Goal: Information Seeking & Learning: Learn about a topic

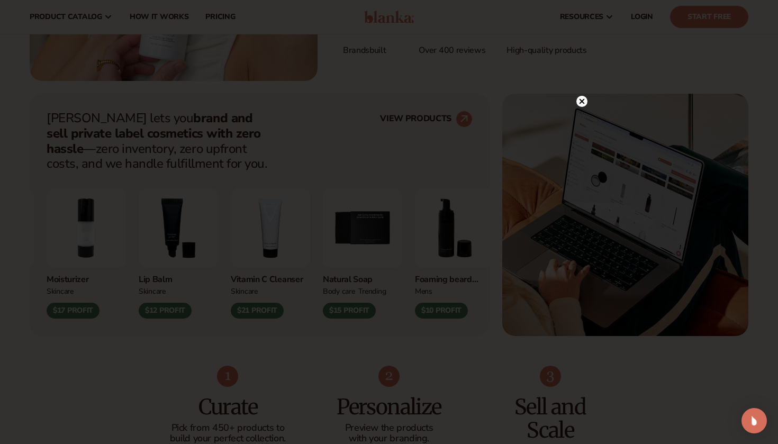
scroll to position [345, 0]
click at [581, 103] on circle at bounding box center [581, 101] width 11 height 11
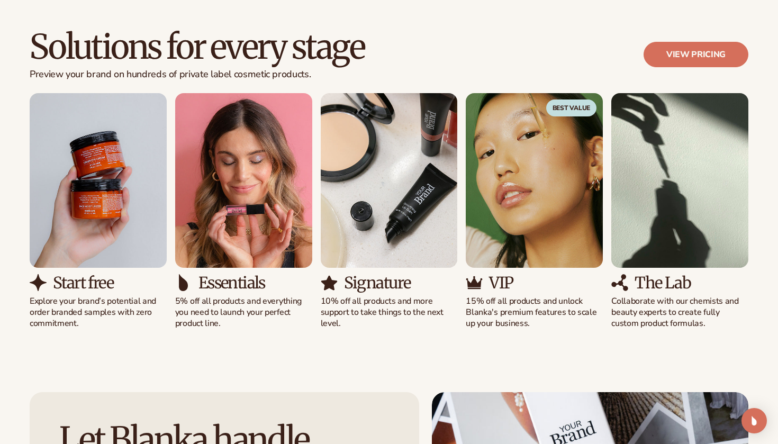
scroll to position [979, 0]
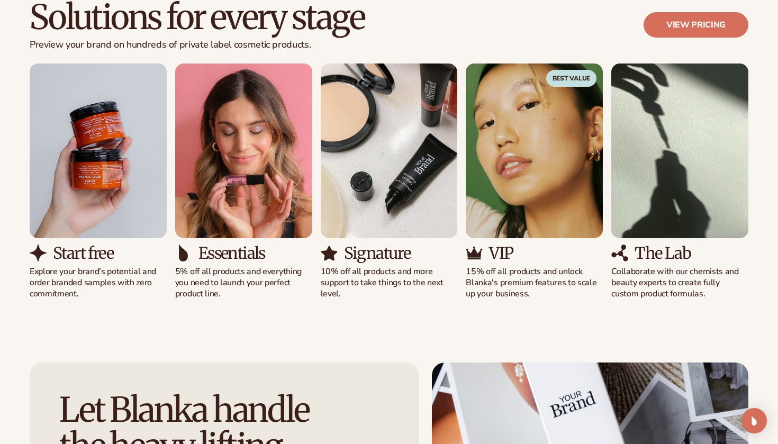
click at [93, 251] on h3 "Start free" at bounding box center [83, 253] width 60 height 17
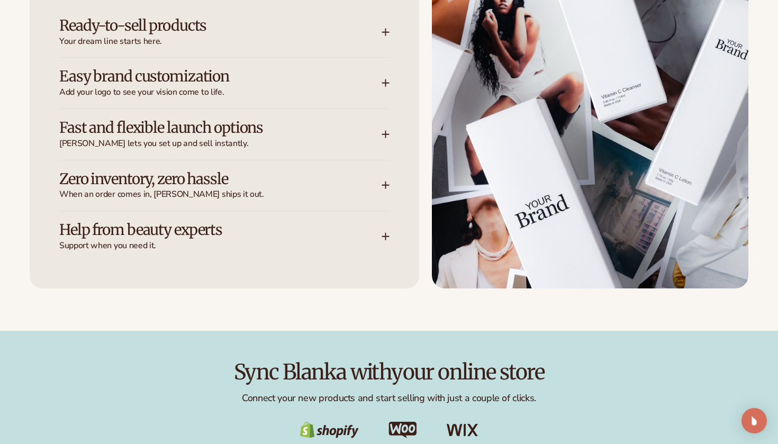
scroll to position [1458, 0]
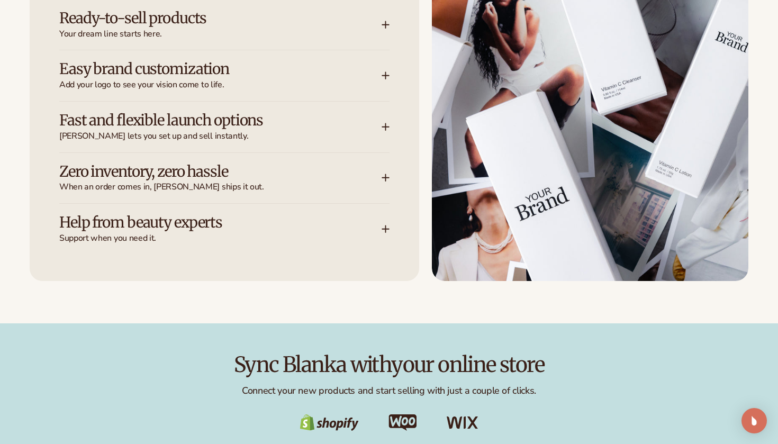
click at [315, 23] on h3 "Ready-to-sell products" at bounding box center [204, 18] width 291 height 16
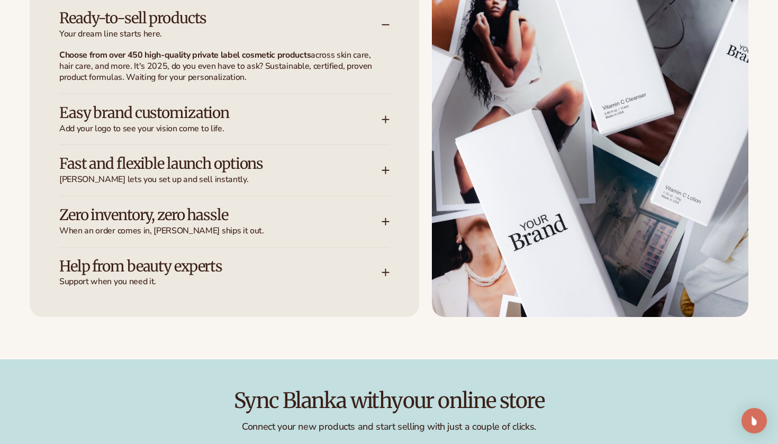
click at [315, 23] on h3 "Ready-to-sell products" at bounding box center [204, 18] width 291 height 16
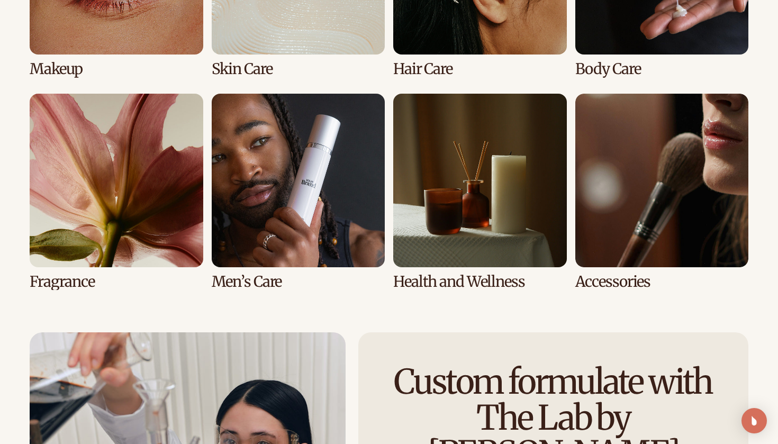
scroll to position [2192, 0]
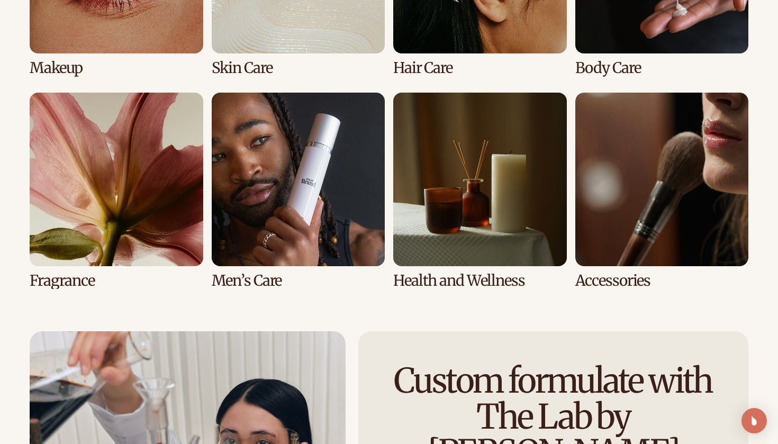
click at [501, 205] on link "7 / 8" at bounding box center [480, 191] width 174 height 196
click at [494, 271] on link "7 / 8" at bounding box center [480, 191] width 174 height 196
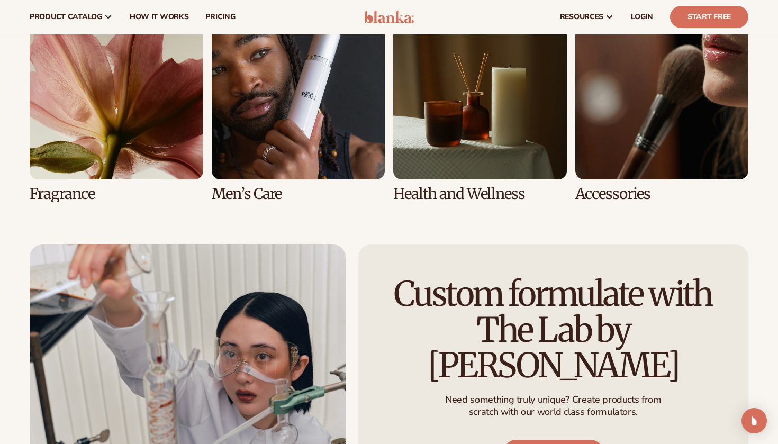
scroll to position [2242, 0]
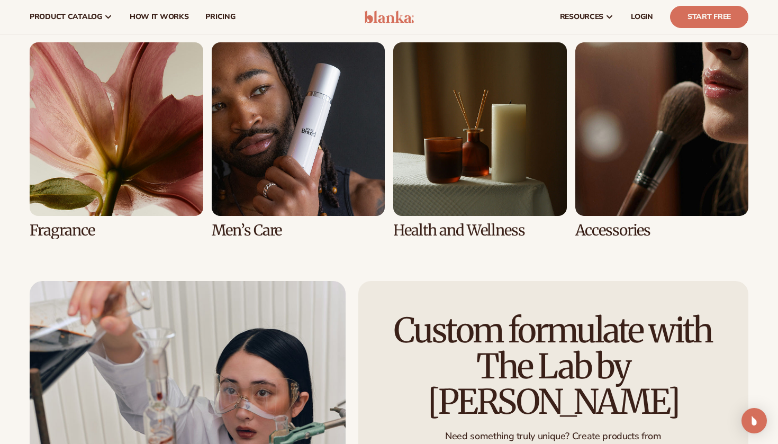
click at [491, 173] on link "7 / 8" at bounding box center [480, 140] width 174 height 196
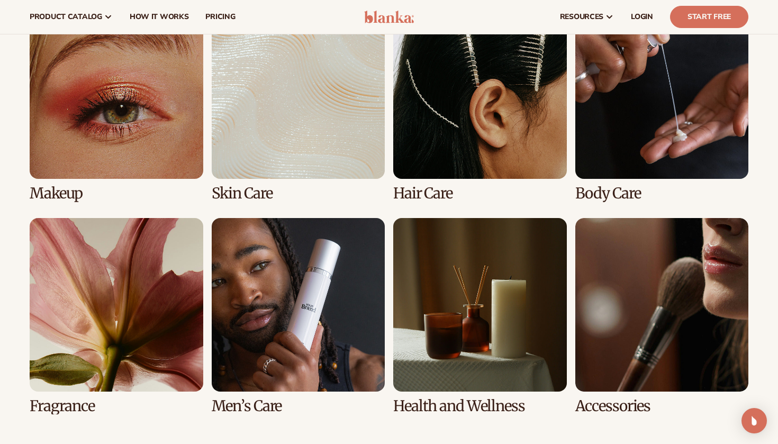
scroll to position [1931, 0]
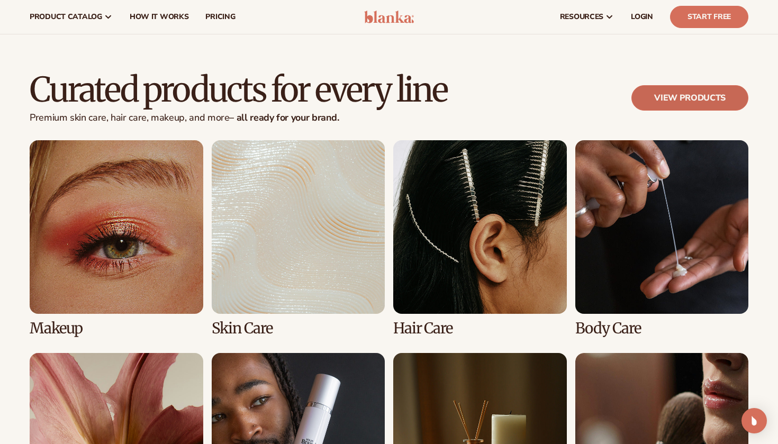
click at [715, 93] on link "View products" at bounding box center [689, 97] width 117 height 25
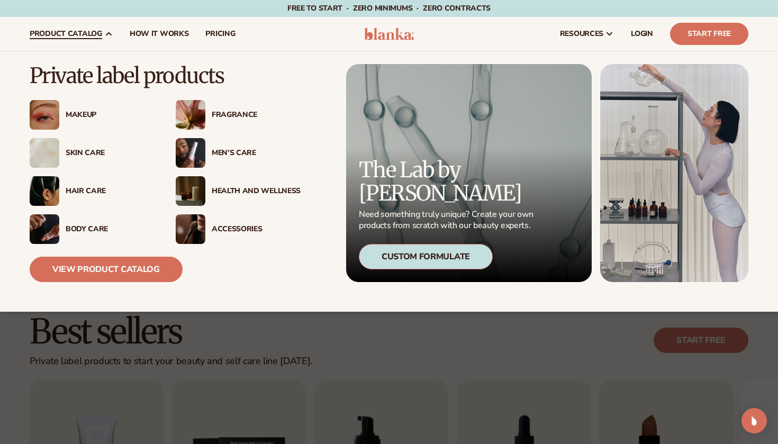
click at [243, 188] on div "Health And Wellness" at bounding box center [256, 191] width 89 height 9
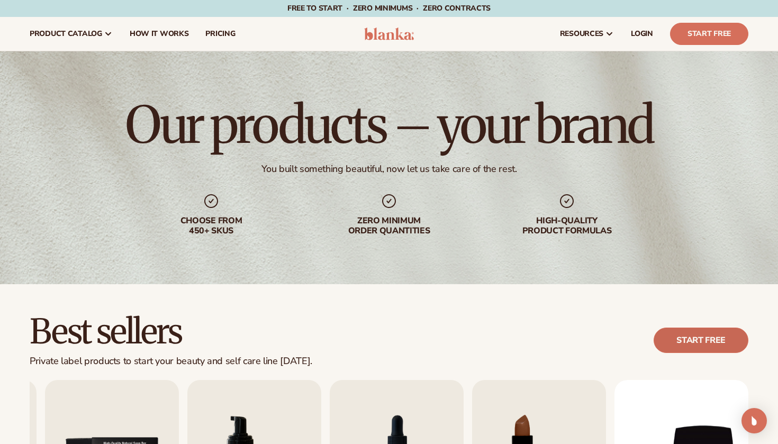
click at [678, 340] on link "Start free" at bounding box center [701, 340] width 95 height 25
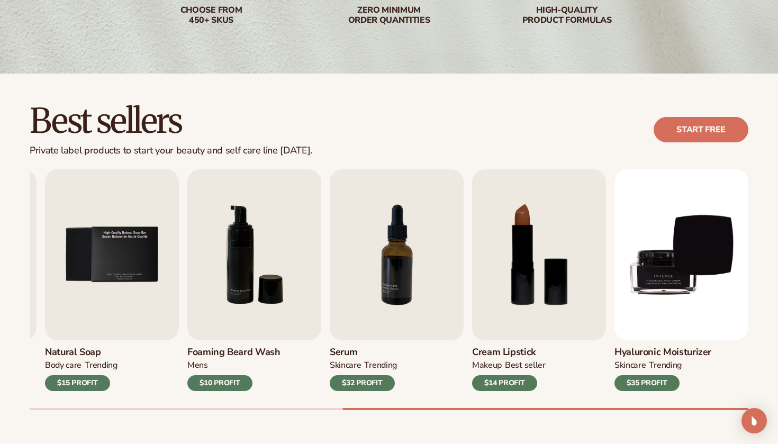
scroll to position [212, 0]
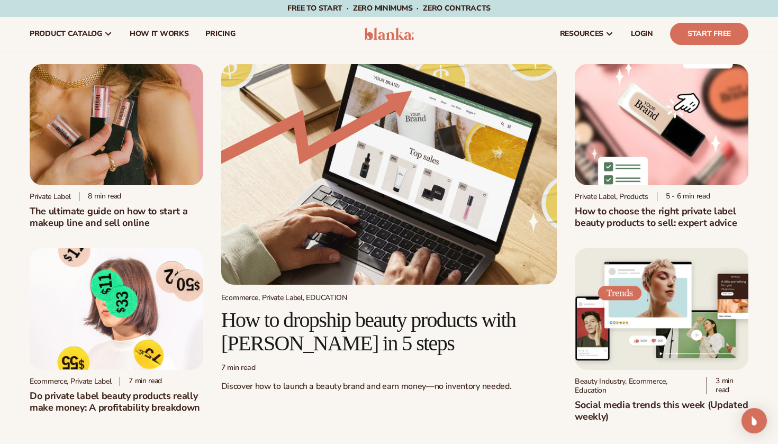
click at [328, 339] on h2 "How to dropship beauty products with Blanka in 5 steps" at bounding box center [389, 332] width 336 height 47
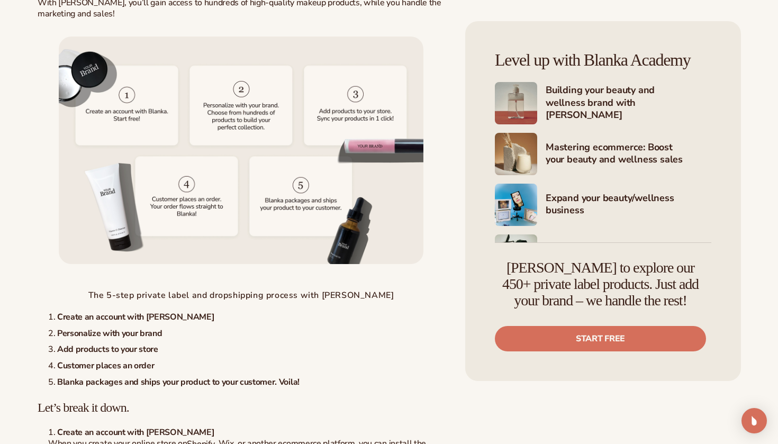
scroll to position [2480, 0]
click at [583, 204] on h4 "Expand your beauty/wellness business" at bounding box center [629, 205] width 166 height 26
